Goal: Use online tool/utility: Utilize a website feature to perform a specific function

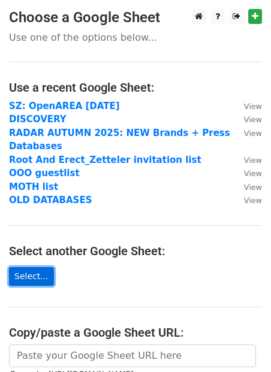
click at [31, 273] on link "Select..." at bounding box center [31, 276] width 45 height 19
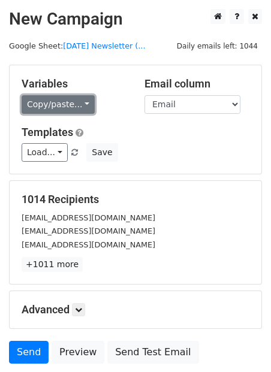
click at [55, 103] on link "Copy/paste..." at bounding box center [58, 104] width 73 height 19
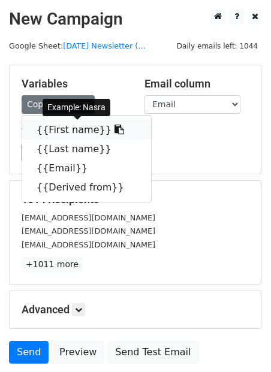
click at [59, 131] on link "{{First name}}" at bounding box center [86, 130] width 129 height 19
